Goal: Download file/media

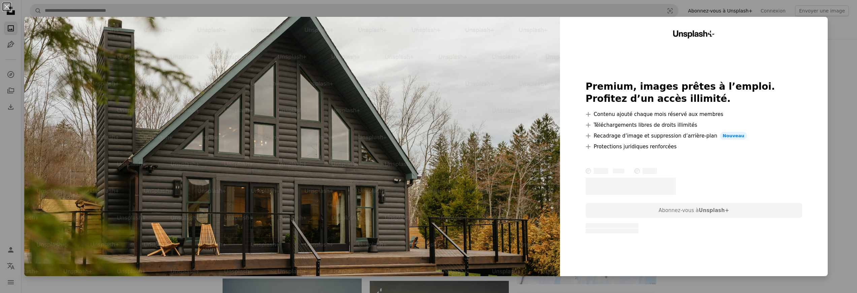
scroll to position [5437, 0]
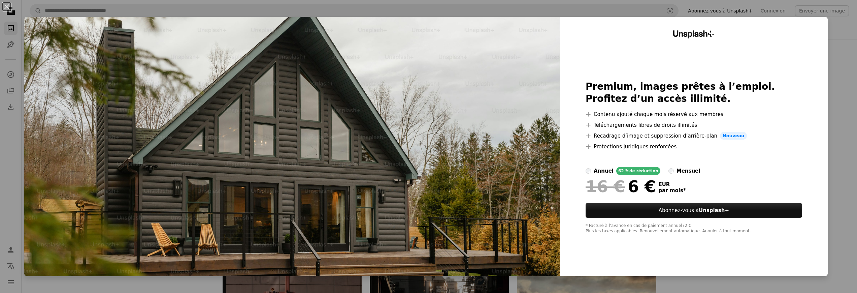
click at [835, 39] on div "An X shape Unsplash+ Premium, images prêtes à l’emploi. Profitez d’un accès ill…" at bounding box center [428, 146] width 857 height 293
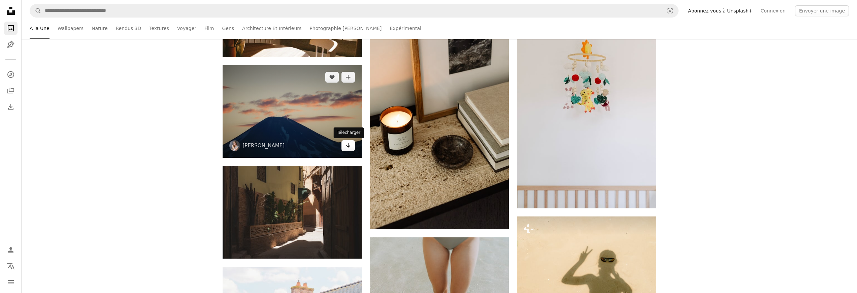
scroll to position [6256, 0]
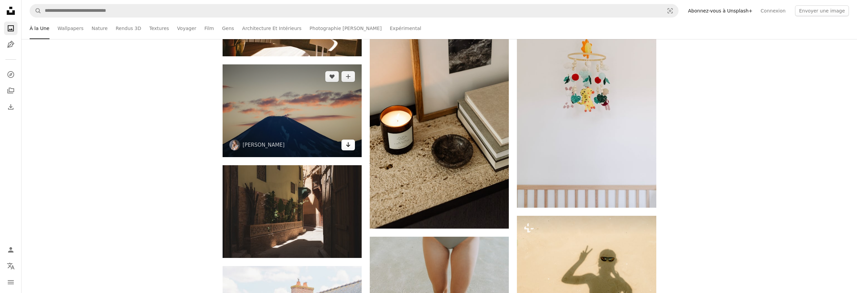
click at [350, 146] on icon "Arrow pointing down" at bounding box center [347, 144] width 5 height 8
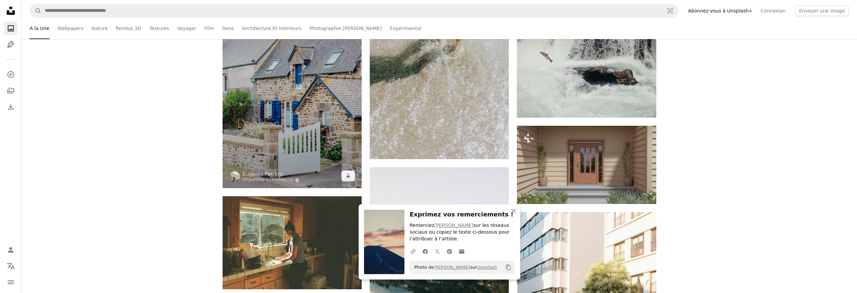
scroll to position [6544, 0]
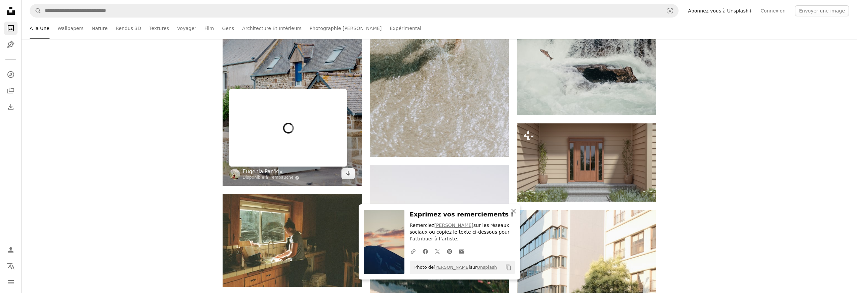
click at [274, 170] on link "Eugenia Pan'kiv" at bounding box center [271, 171] width 57 height 7
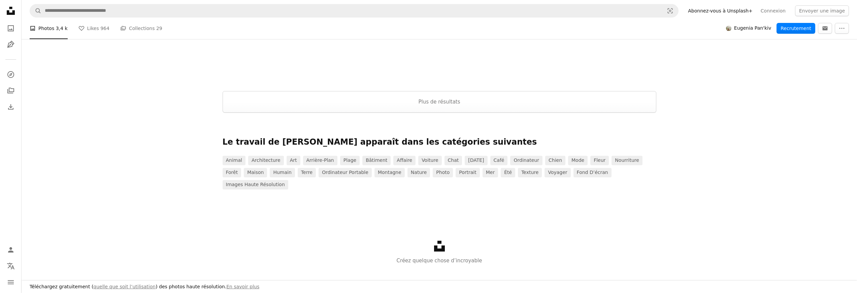
scroll to position [1583, 0]
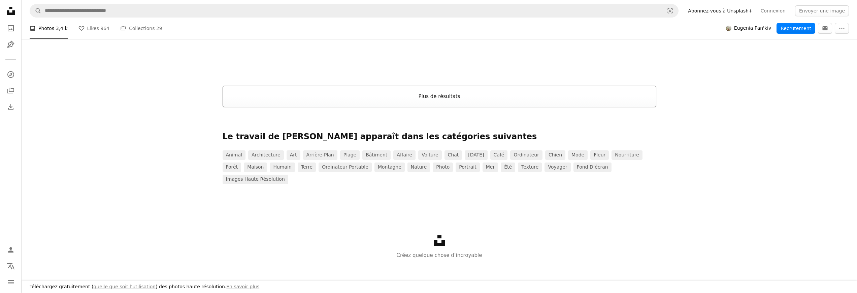
click at [427, 91] on button "Plus de résultats" at bounding box center [440, 97] width 434 height 22
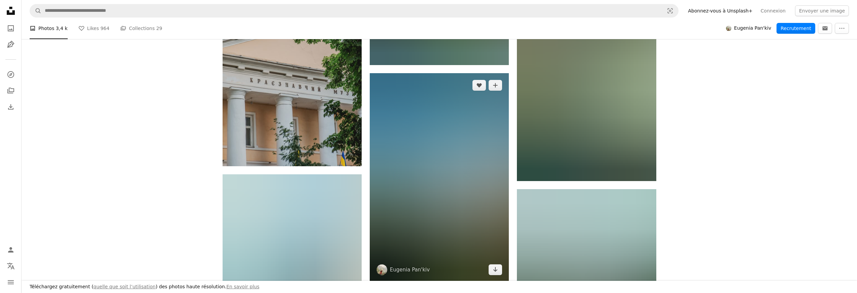
scroll to position [3809, 0]
